Goal: Check status

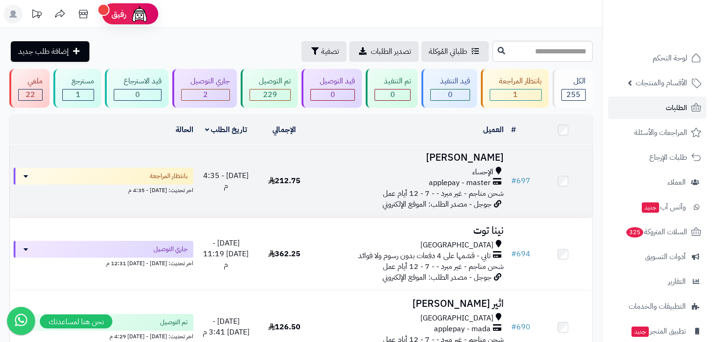
click at [439, 167] on div "الإحساء" at bounding box center [410, 172] width 186 height 11
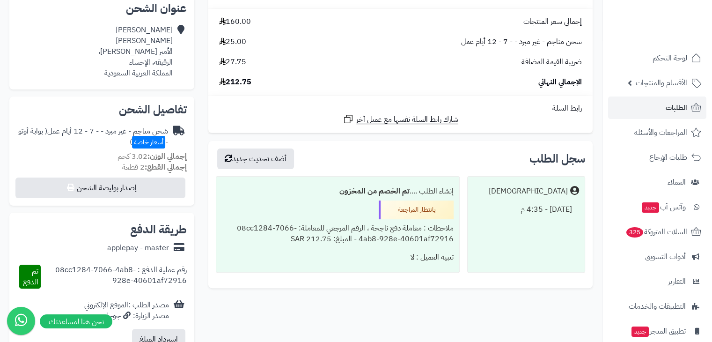
scroll to position [213, 0]
